Goal: Information Seeking & Learning: Obtain resource

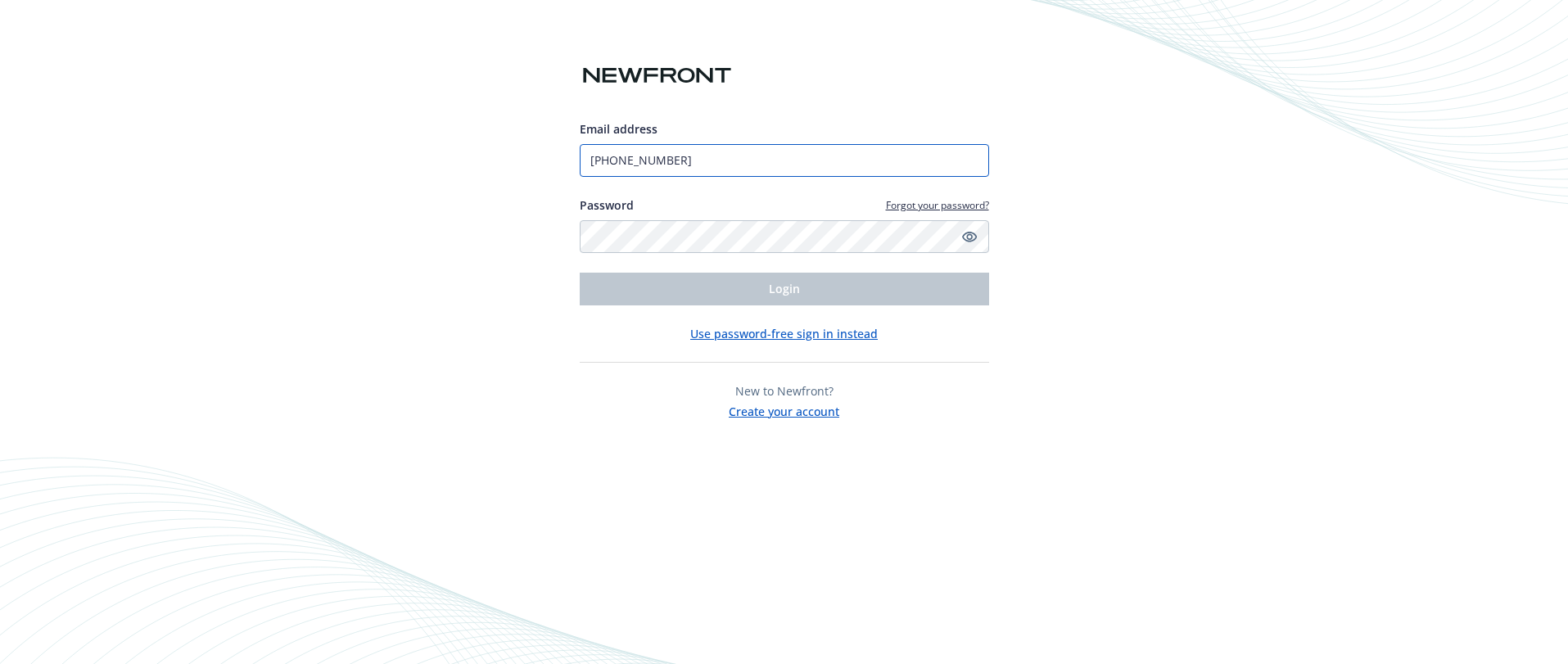
click at [821, 158] on input "(650) 450-5573" at bounding box center [784, 160] width 409 height 33
type input "[EMAIL_ADDRESS][DOMAIN_NAME]"
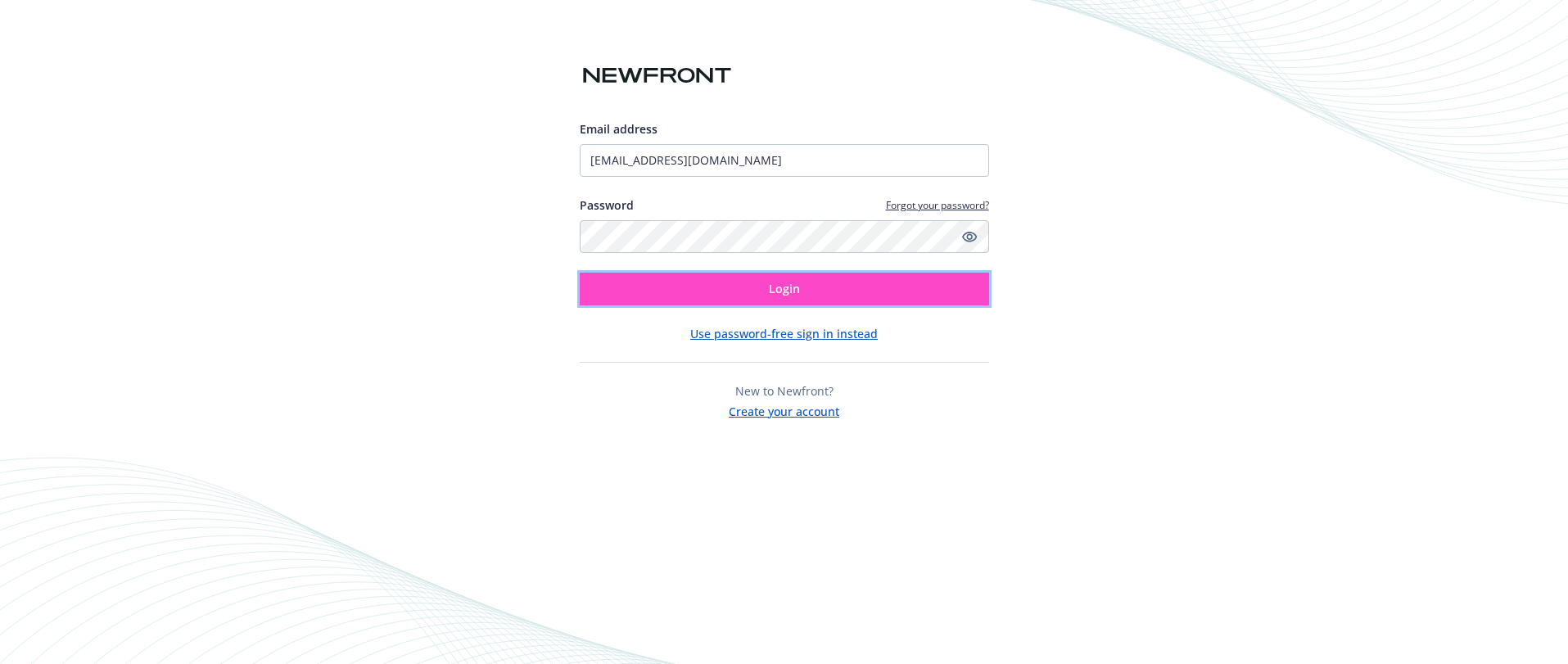
click at [758, 293] on button "Login" at bounding box center [784, 288] width 409 height 33
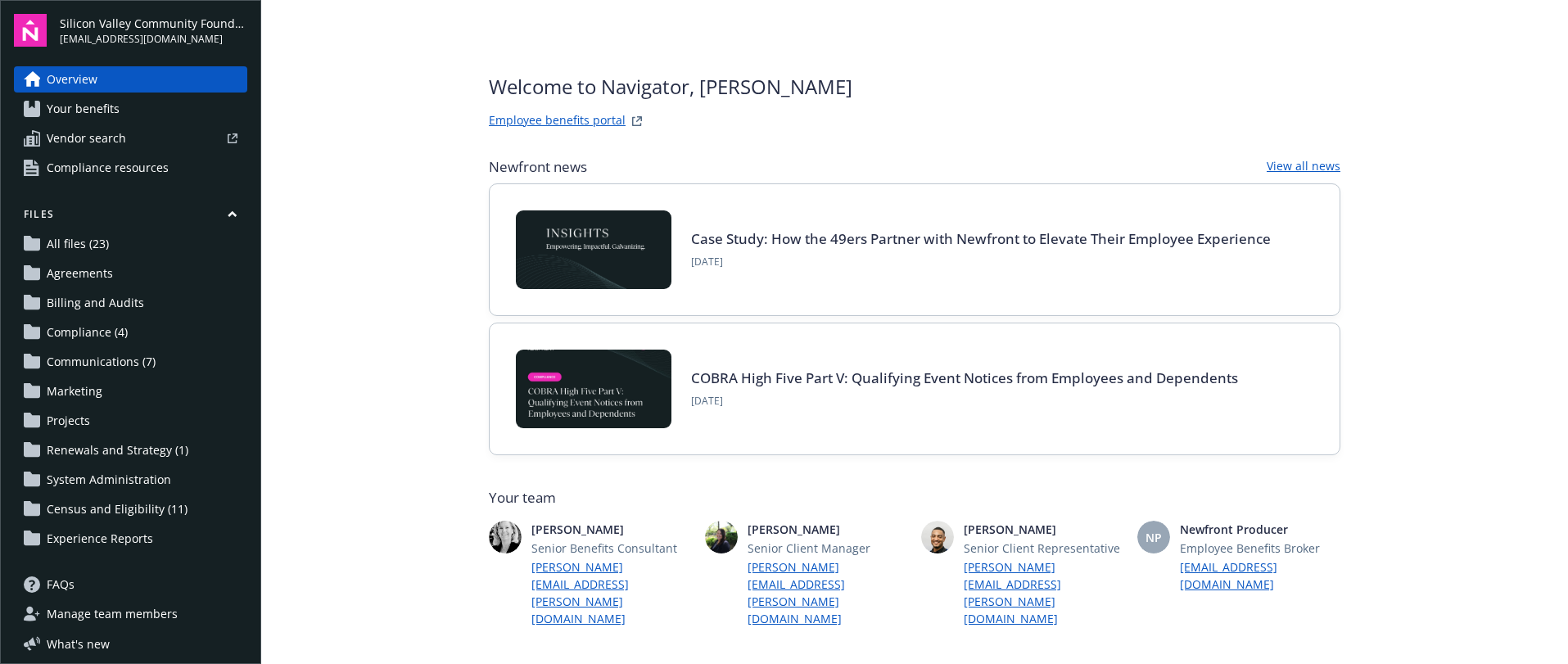
click at [176, 159] on link "Compliance resources" at bounding box center [130, 168] width 233 height 26
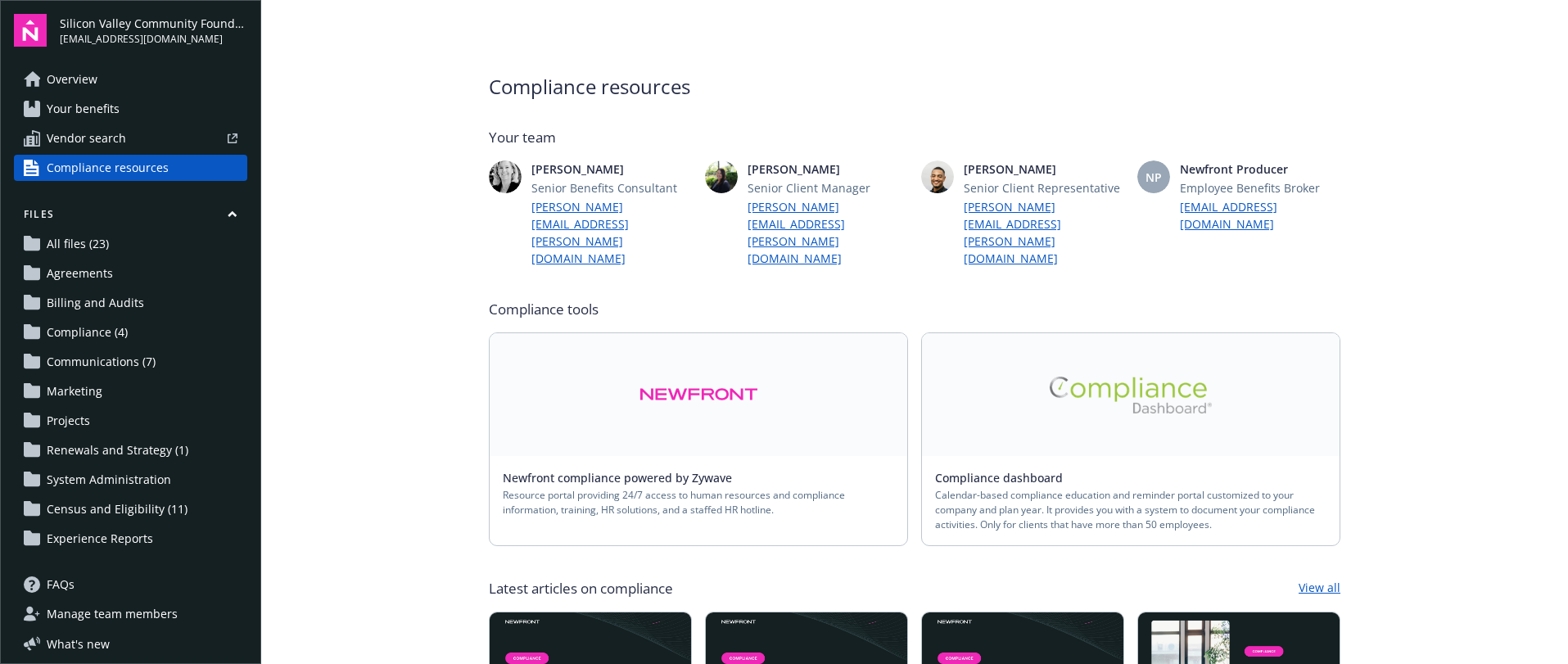
click at [667, 470] on link "Newfront compliance powered by Zywave" at bounding box center [623, 478] width 242 height 16
